Goal: Find specific page/section: Find specific page/section

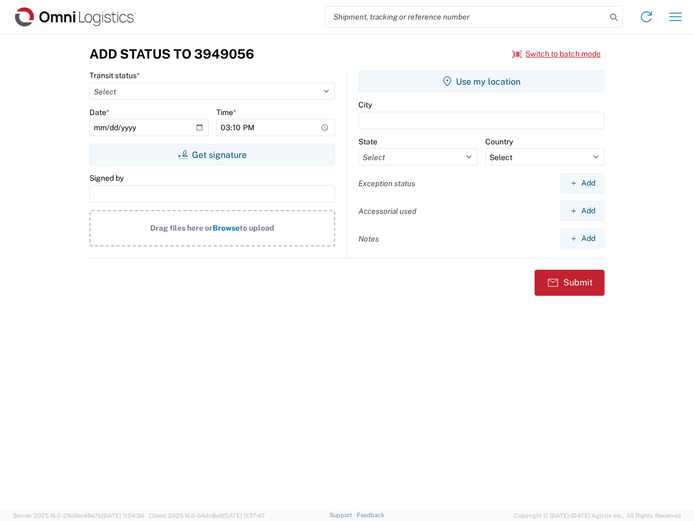
click at [466, 17] on input "search" at bounding box center [465, 17] width 281 height 21
click at [614, 17] on icon at bounding box center [613, 17] width 15 height 15
click at [646, 17] on icon at bounding box center [646, 16] width 17 height 17
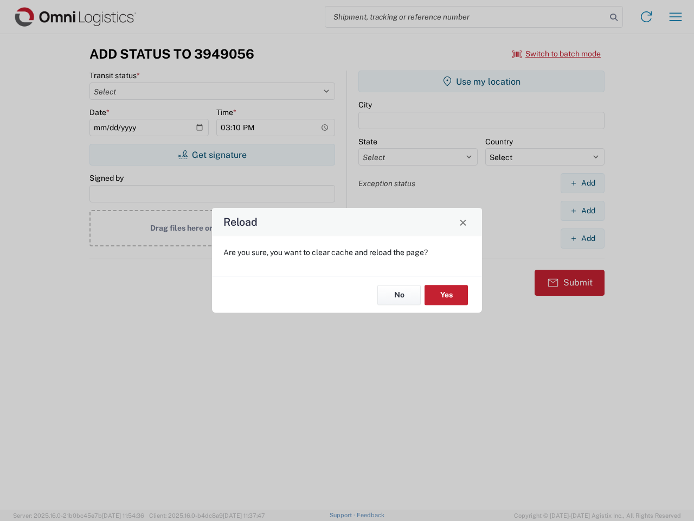
click at [557, 54] on div "Reload Are you sure, you want to clear cache and reload the page? No Yes" at bounding box center [347, 260] width 694 height 521
click at [212, 155] on div "Reload Are you sure, you want to clear cache and reload the page? No Yes" at bounding box center [347, 260] width 694 height 521
click at [482, 81] on div "Reload Are you sure, you want to clear cache and reload the page? No Yes" at bounding box center [347, 260] width 694 height 521
click at [582, 183] on div "Reload Are you sure, you want to clear cache and reload the page? No Yes" at bounding box center [347, 260] width 694 height 521
click at [582, 210] on div "Reload Are you sure, you want to clear cache and reload the page? No Yes" at bounding box center [347, 260] width 694 height 521
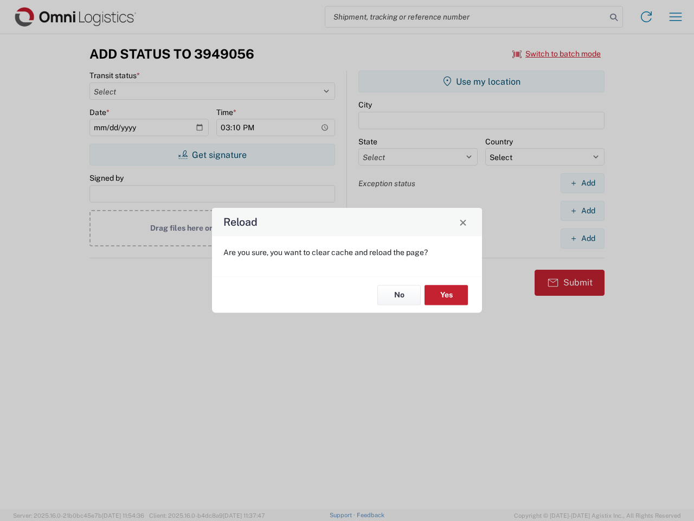
click at [582, 238] on div "Reload Are you sure, you want to clear cache and reload the page? No Yes" at bounding box center [347, 260] width 694 height 521
